Goal: Find specific page/section: Find specific page/section

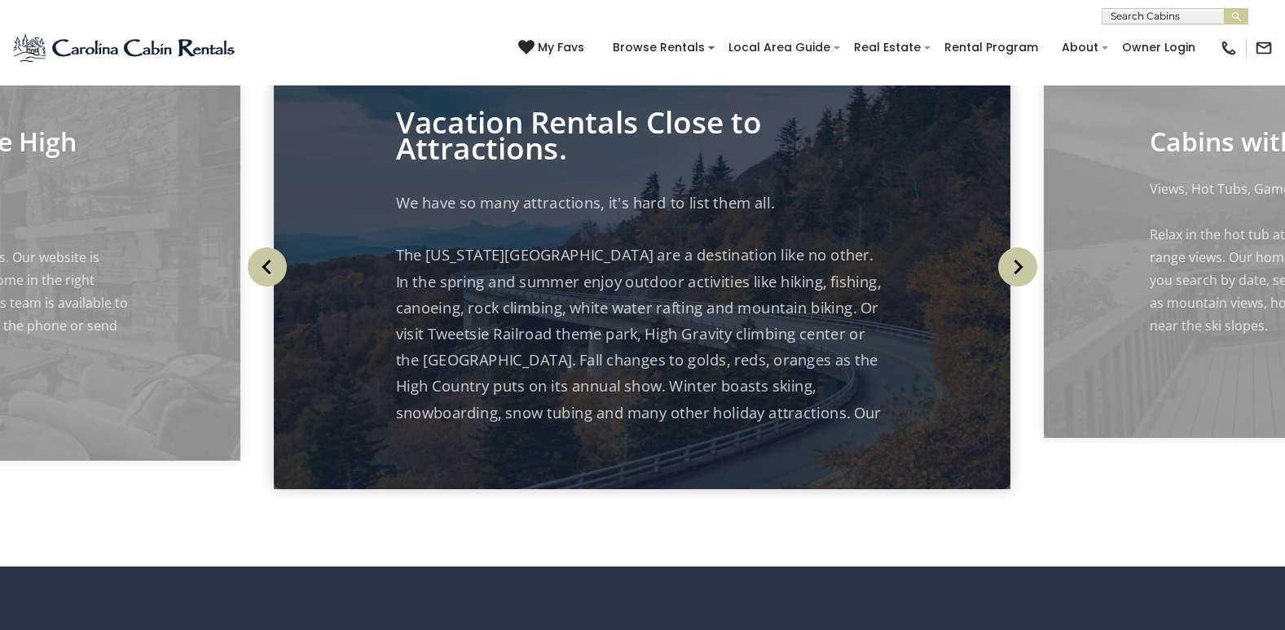
scroll to position [1629, 0]
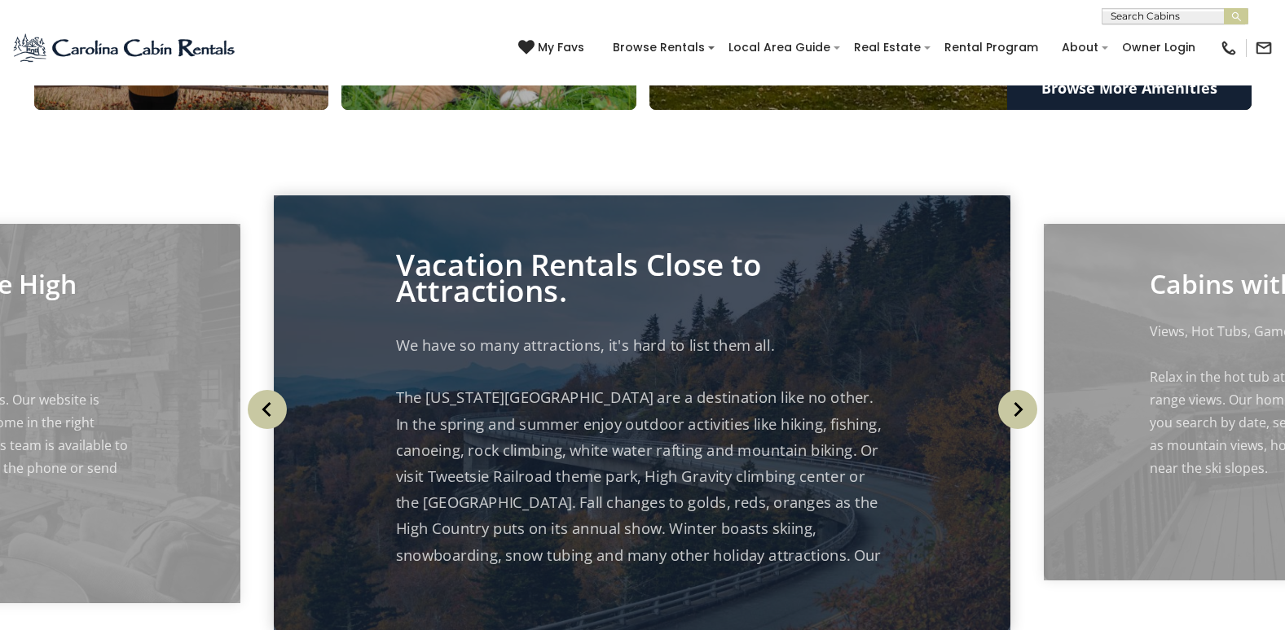
click at [997, 446] on button "Next" at bounding box center [1017, 409] width 53 height 73
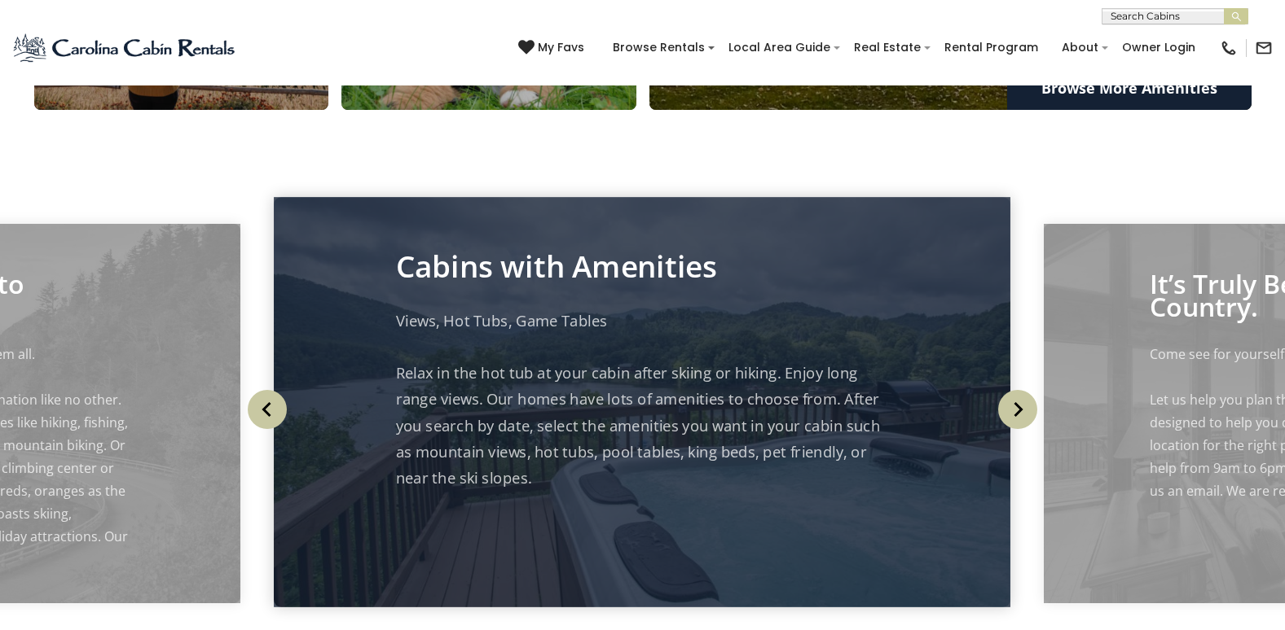
click at [997, 446] on button "Next" at bounding box center [1017, 409] width 53 height 73
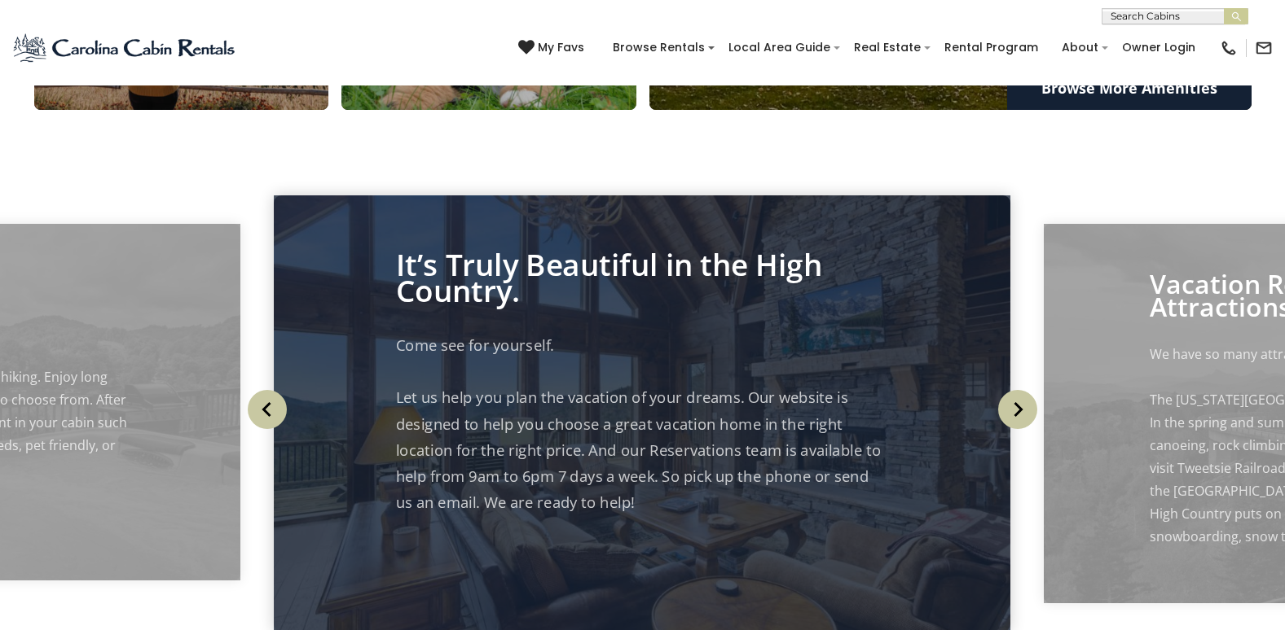
click at [997, 446] on button "Next" at bounding box center [1017, 409] width 53 height 73
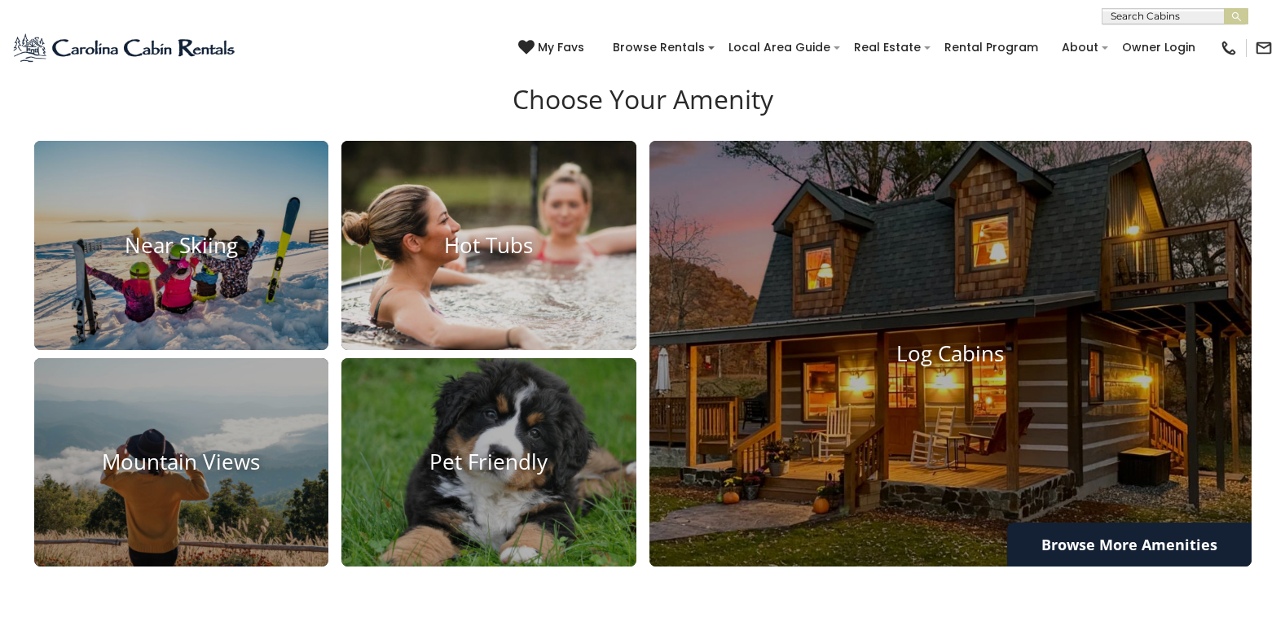
scroll to position [1222, 0]
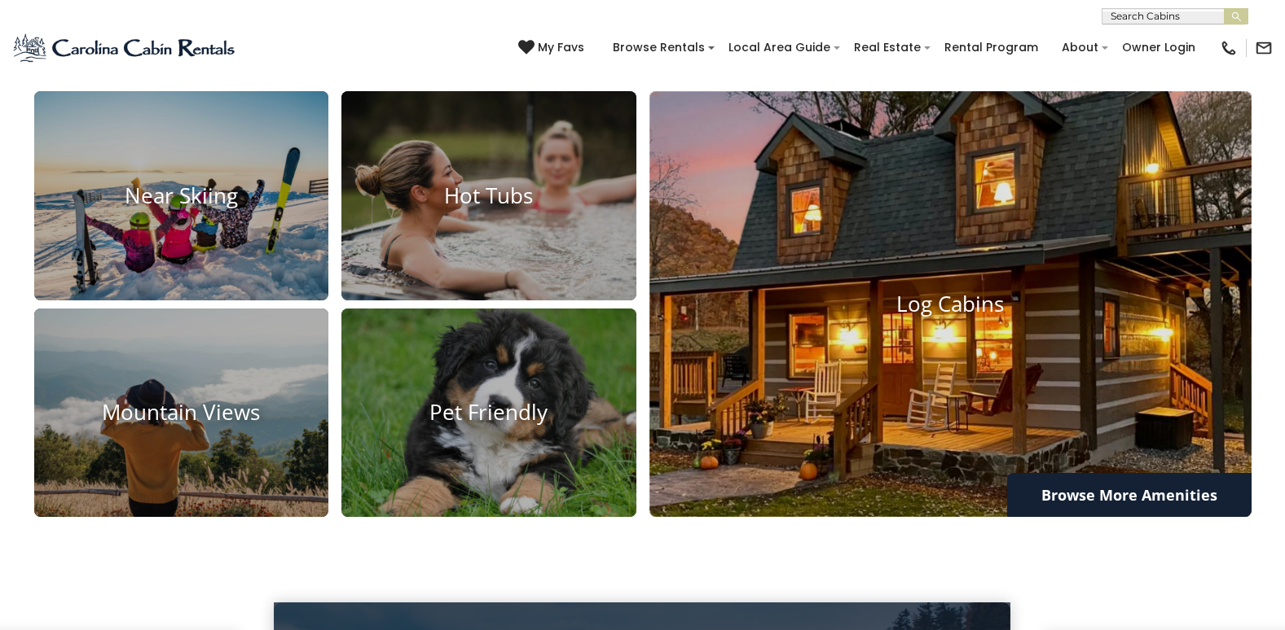
click at [1005, 346] on img at bounding box center [950, 304] width 662 height 468
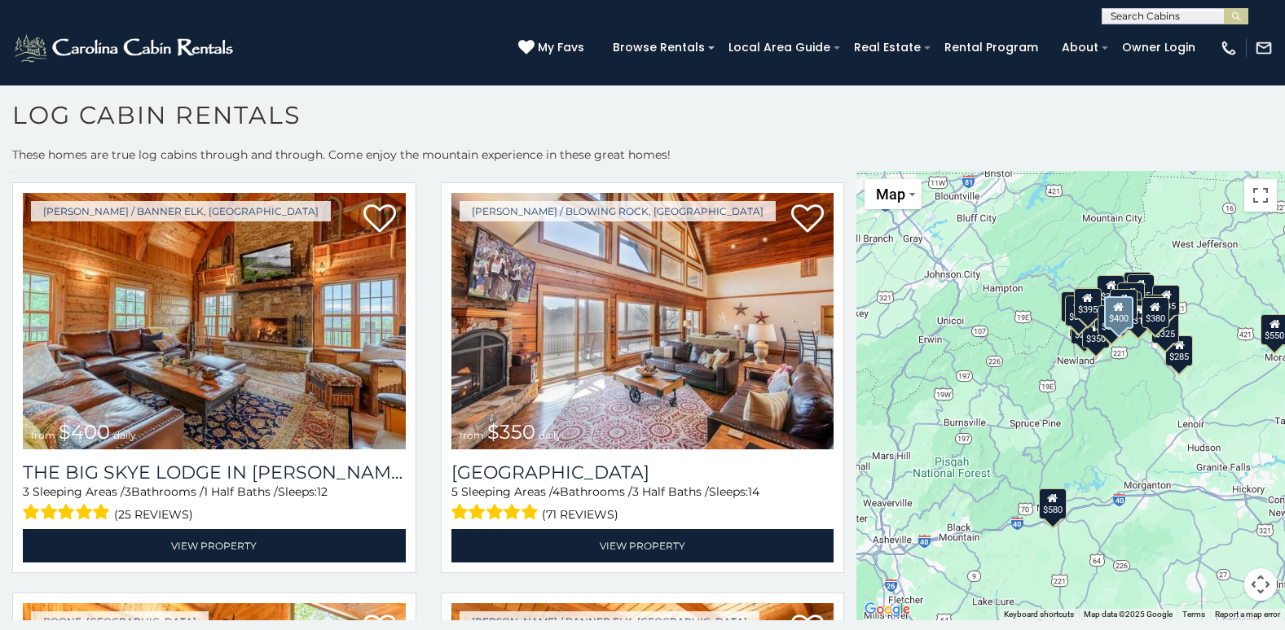
scroll to position [2118, 0]
